Goal: Task Accomplishment & Management: Manage account settings

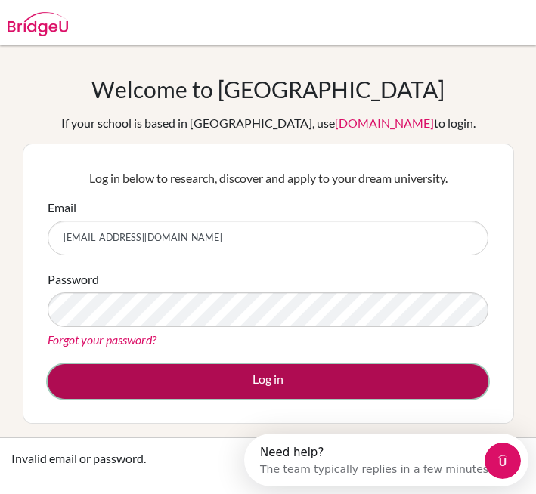
click at [252, 378] on button "Log in" at bounding box center [268, 381] width 441 height 35
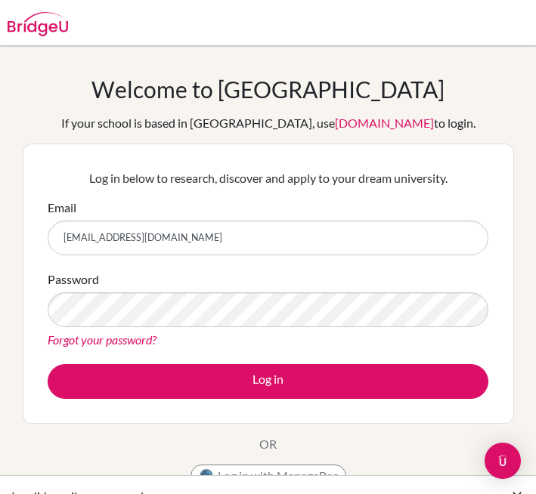
click at [143, 351] on form "Email avalilycollier2020@gmail.com Password Forgot your password? Log in" at bounding box center [268, 299] width 441 height 200
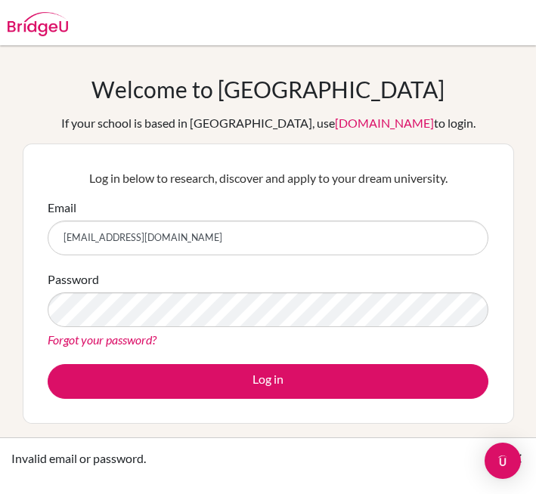
click at [141, 339] on link "Forgot your password?" at bounding box center [102, 339] width 109 height 14
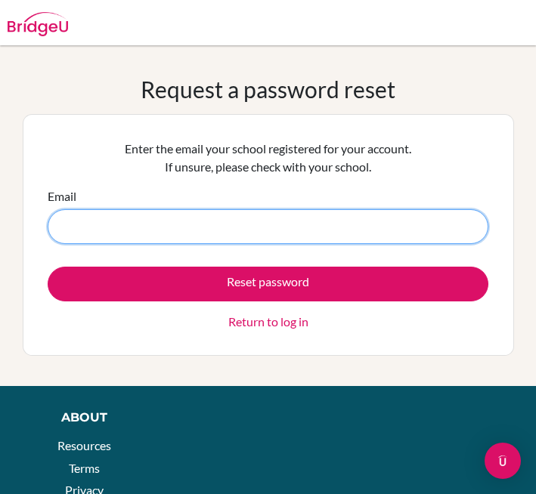
click at [326, 224] on input "Email" at bounding box center [268, 226] width 441 height 35
type input "avalilycollier2020@gmail.com"
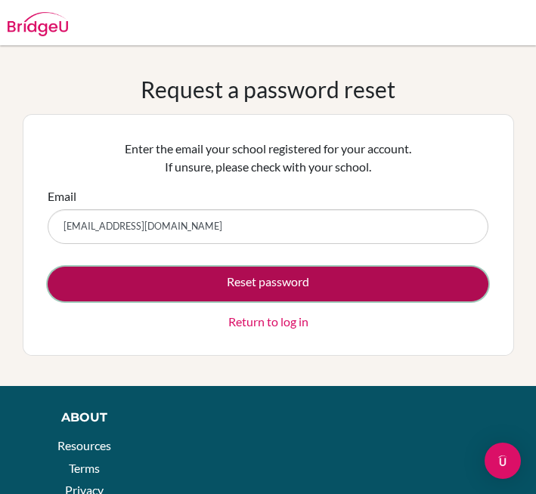
click at [265, 286] on button "Reset password" at bounding box center [268, 284] width 441 height 35
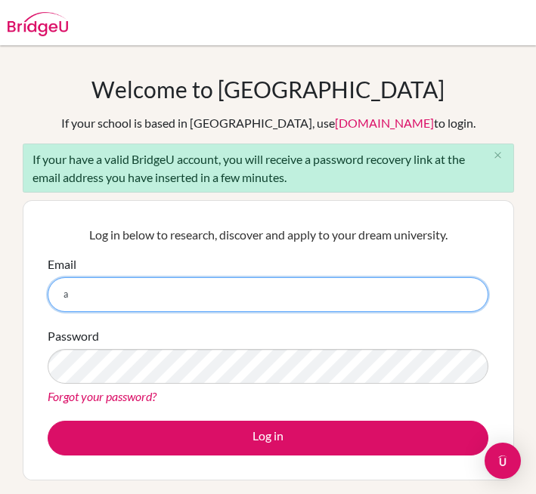
type input "[EMAIL_ADDRESS][DOMAIN_NAME]"
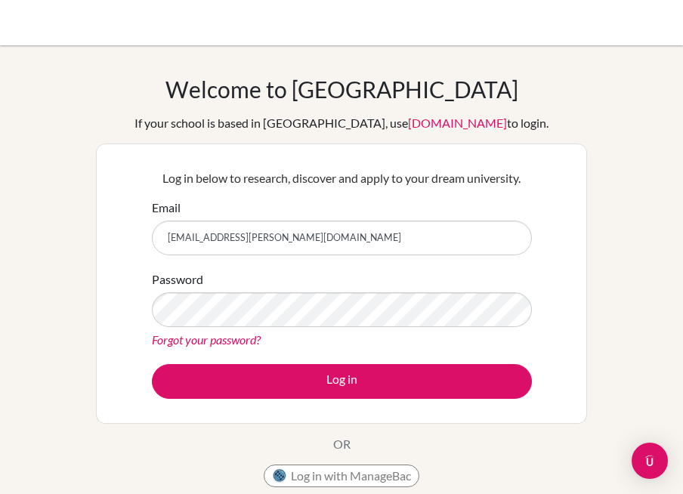
type input "[EMAIL_ADDRESS][PERSON_NAME][DOMAIN_NAME]"
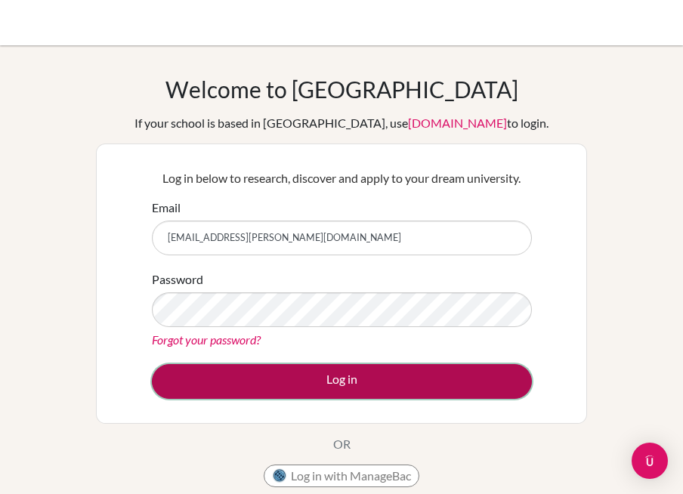
click at [454, 384] on button "Log in" at bounding box center [342, 381] width 380 height 35
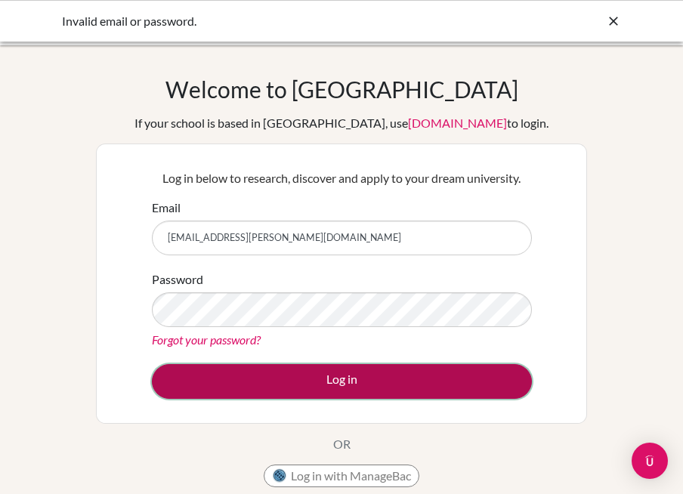
click at [407, 396] on button "Log in" at bounding box center [342, 381] width 380 height 35
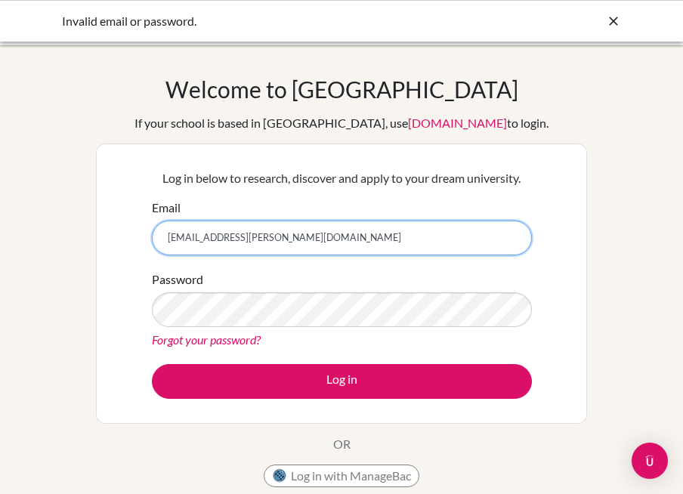
click at [320, 246] on input "ava.collier@isps.edu.tt" at bounding box center [342, 238] width 380 height 35
click at [357, 233] on input "Email" at bounding box center [342, 238] width 380 height 35
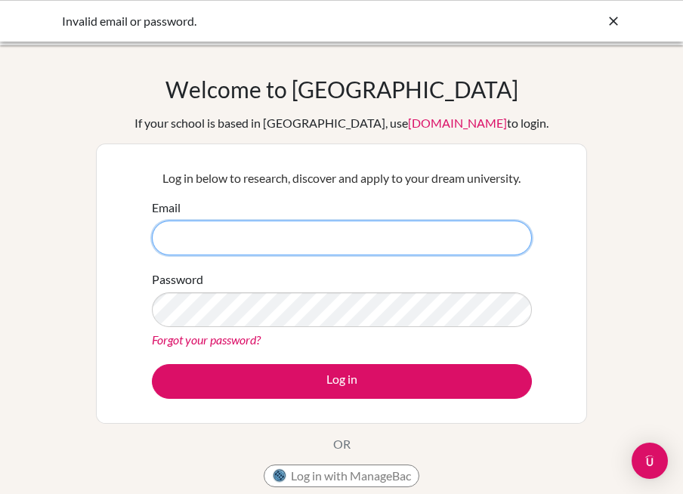
type input "avalilycollier2020@gmail.com"
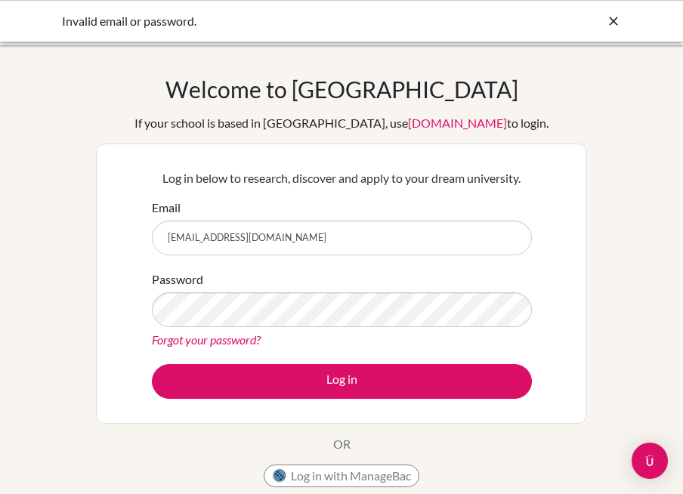
click at [358, 289] on div "Password Forgot your password?" at bounding box center [342, 310] width 380 height 79
click at [242, 333] on link "Forgot your password?" at bounding box center [206, 339] width 109 height 14
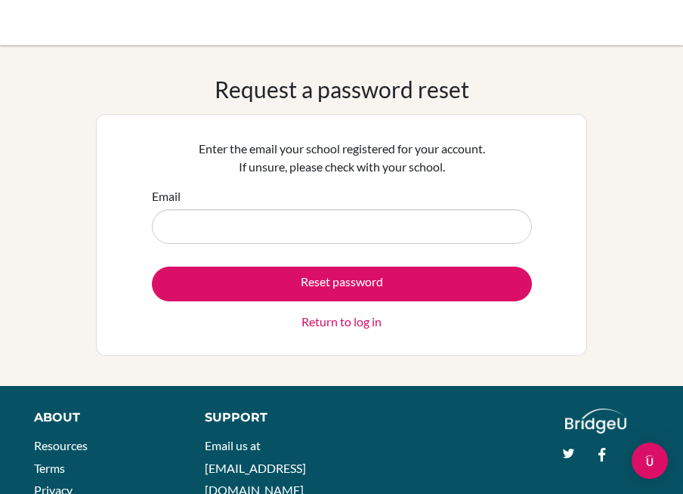
click at [350, 245] on form "Email Reset password Return to log in" at bounding box center [342, 259] width 380 height 144
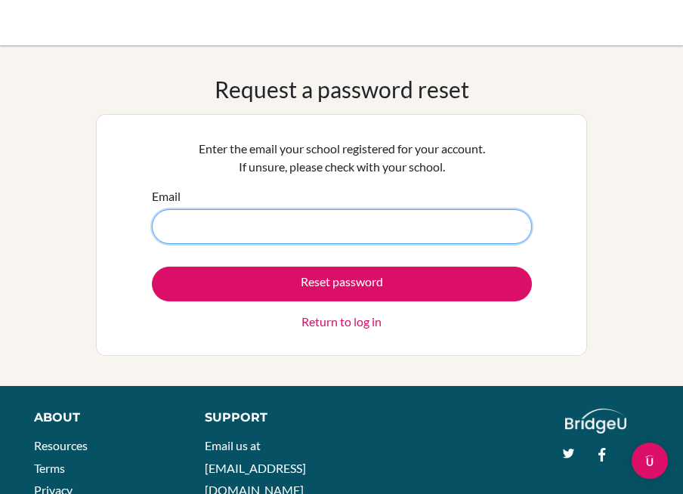
click at [340, 229] on input "Email" at bounding box center [342, 226] width 380 height 35
type input "[EMAIL_ADDRESS][DOMAIN_NAME]"
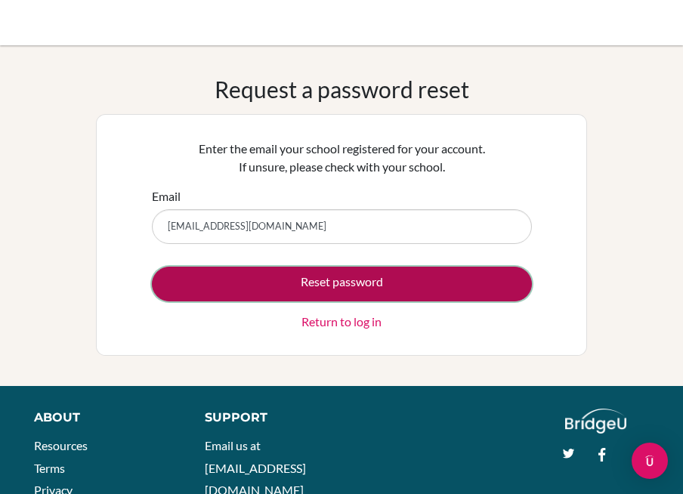
click at [334, 275] on button "Reset password" at bounding box center [342, 284] width 380 height 35
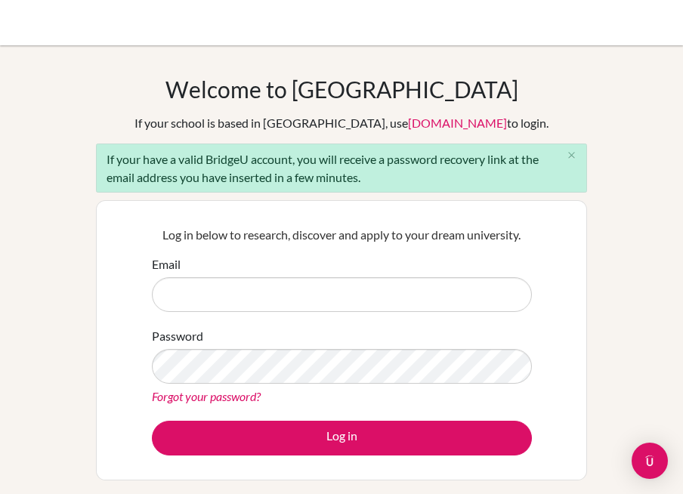
click at [301, 319] on form "Email Password Forgot your password? Log in" at bounding box center [342, 355] width 380 height 200
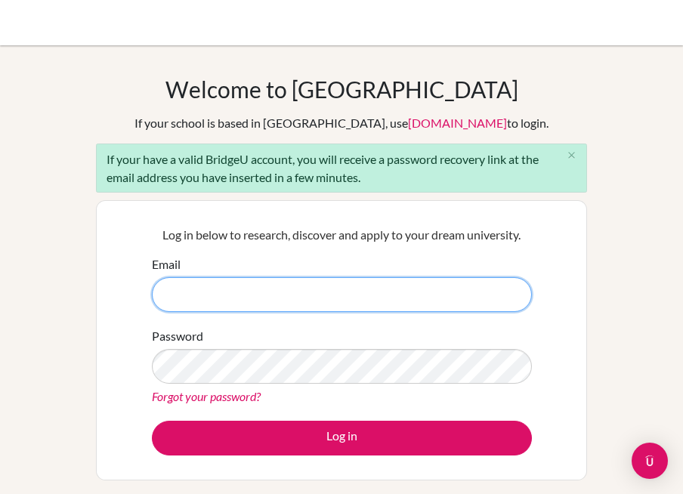
click at [303, 291] on input "Email" at bounding box center [342, 294] width 380 height 35
click at [313, 290] on input "avalilycollier2020@gmail.com" at bounding box center [342, 294] width 380 height 35
type input "ava.collier@isps.edu.tt"
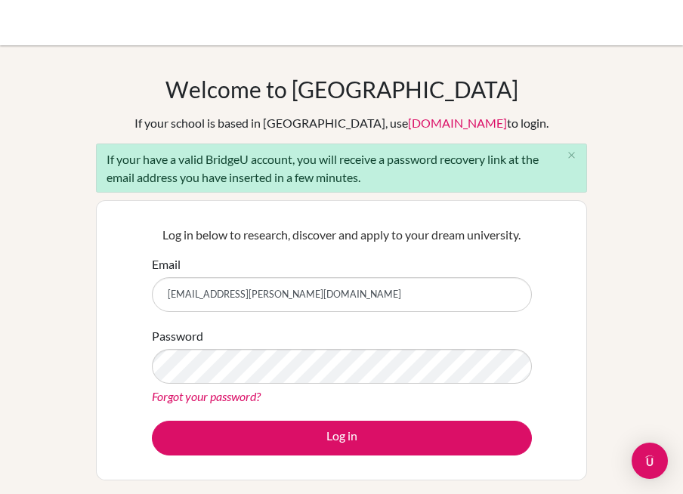
click at [238, 396] on link "Forgot your password?" at bounding box center [206, 396] width 109 height 14
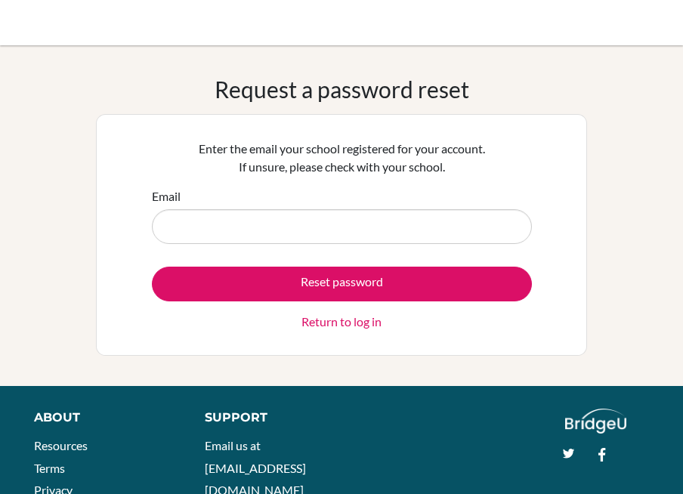
click at [290, 226] on input "Email" at bounding box center [342, 226] width 380 height 35
type input "[EMAIL_ADDRESS][PERSON_NAME][DOMAIN_NAME]"
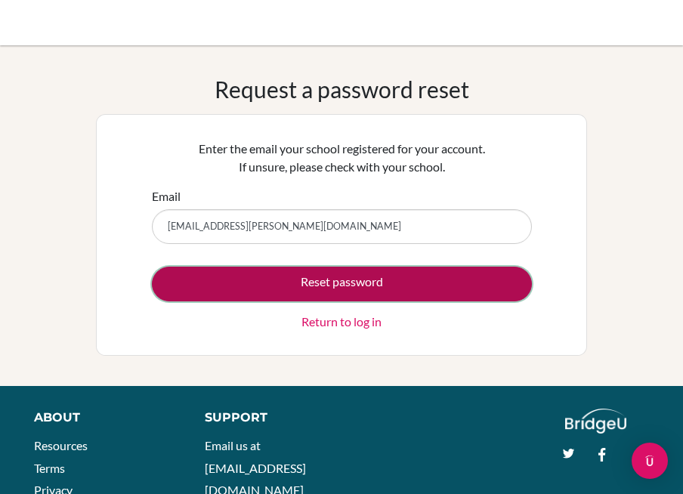
click at [317, 296] on button "Reset password" at bounding box center [342, 284] width 380 height 35
